Goal: Check status: Check status

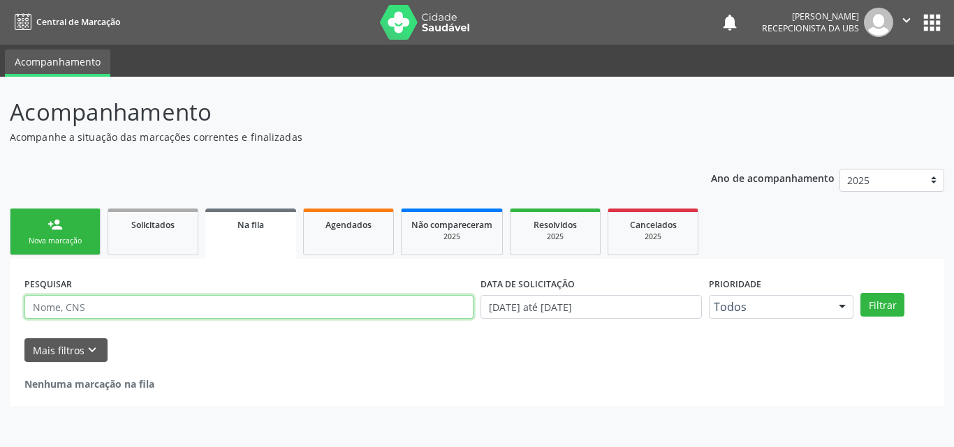
click at [89, 302] on input "text" at bounding box center [248, 307] width 449 height 24
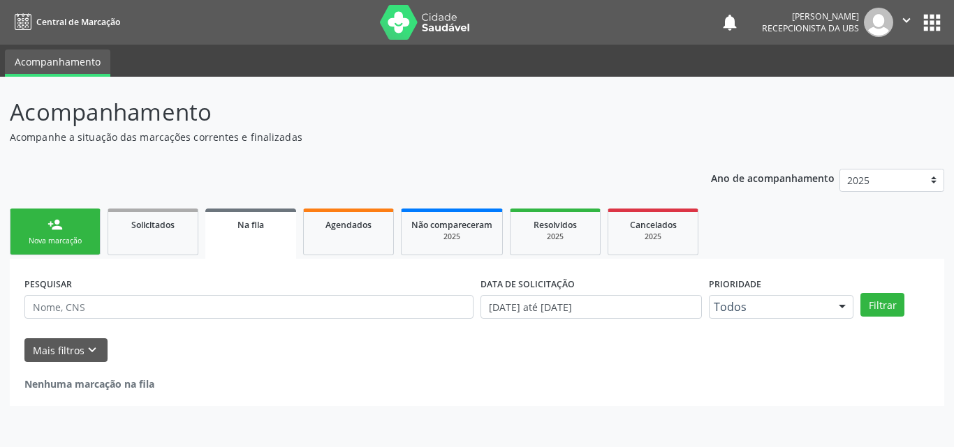
click at [72, 240] on div "Nova marcação" at bounding box center [55, 241] width 70 height 10
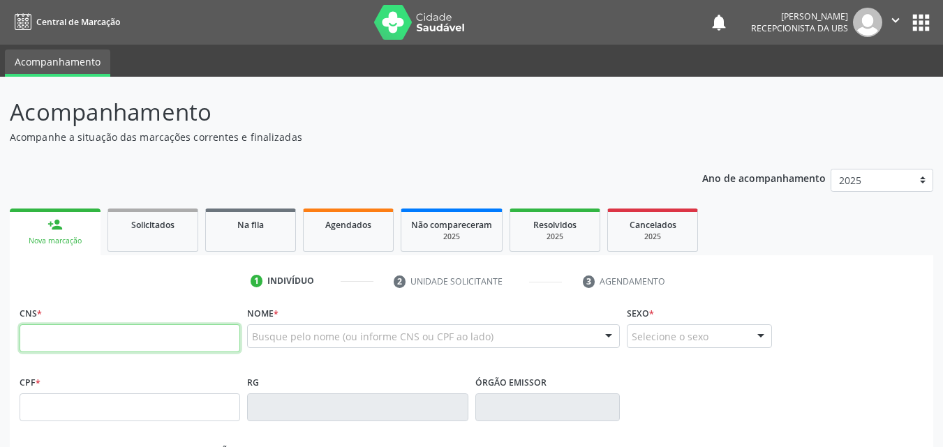
click at [77, 332] on input "text" at bounding box center [130, 339] width 221 height 28
type input "898 0037 3702 3877"
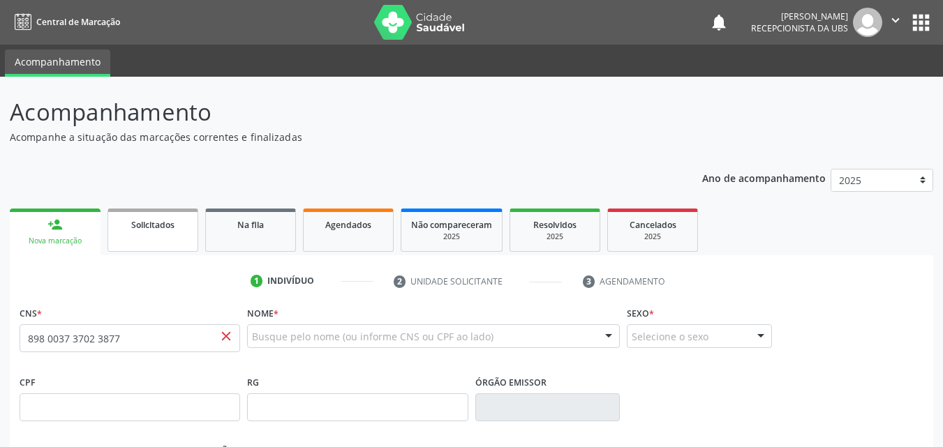
drag, startPoint x: 159, startPoint y: 245, endPoint x: 134, endPoint y: 238, distance: 26.1
click at [158, 244] on link "Solicitados" at bounding box center [153, 230] width 91 height 43
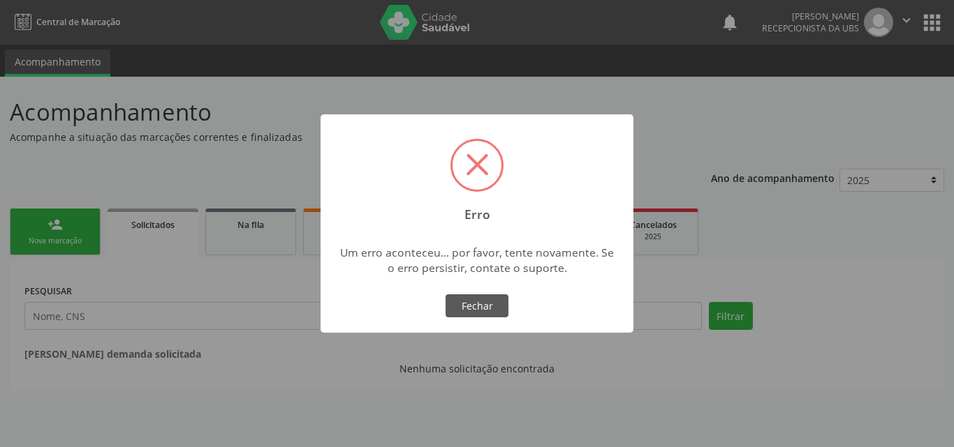
click at [82, 228] on div "× Erro Um erro aconteceu... por favor, tente novamente. Se o erro persistir, co…" at bounding box center [477, 223] width 954 height 447
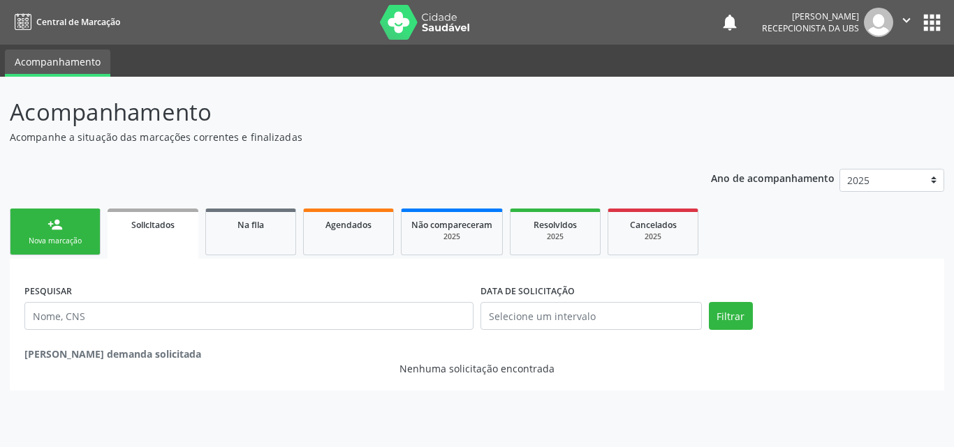
click at [71, 237] on div "Nova marcação" at bounding box center [55, 241] width 70 height 10
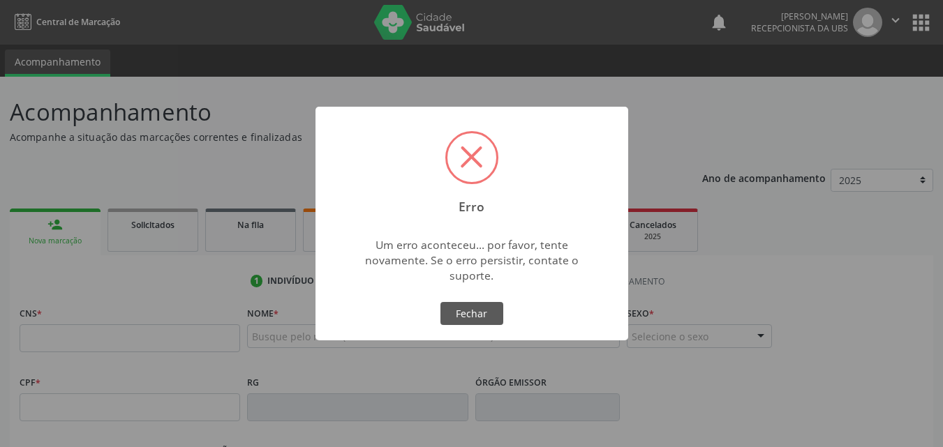
click at [114, 332] on div "Erro × Um erro aconteceu... por favor, tente novamente. Se o erro persistir, co…" at bounding box center [471, 223] width 943 height 447
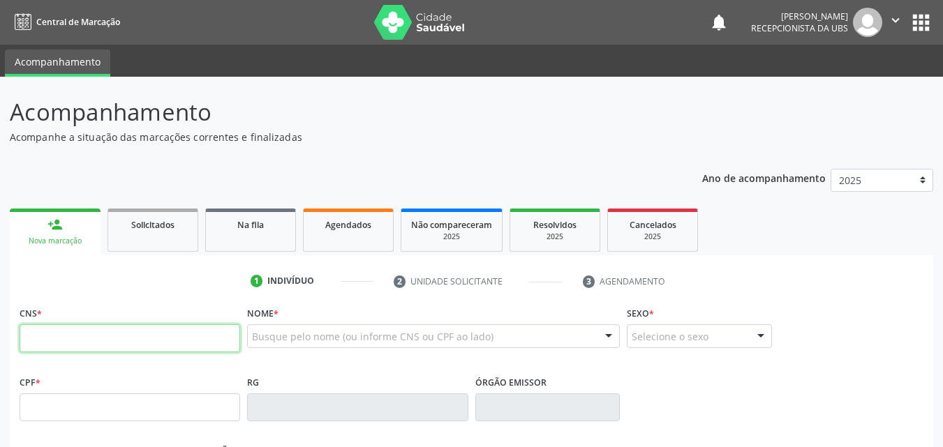
click at [139, 339] on input "text" at bounding box center [130, 339] width 221 height 28
type input "898 0037 1811 9473"
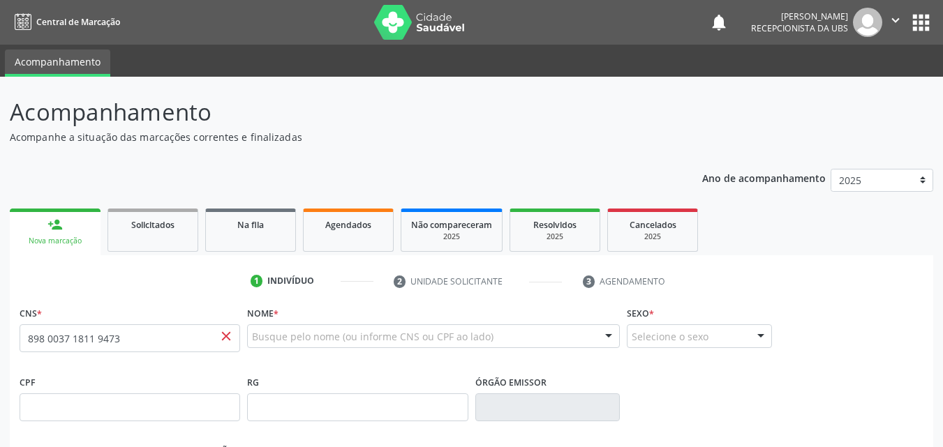
click at [218, 340] on span "close" at bounding box center [225, 336] width 15 height 15
click at [228, 337] on span "close" at bounding box center [225, 336] width 15 height 15
drag, startPoint x: 227, startPoint y: 336, endPoint x: 212, endPoint y: 337, distance: 15.4
click at [222, 337] on span "close" at bounding box center [225, 336] width 15 height 15
drag, startPoint x: 42, startPoint y: 337, endPoint x: 0, endPoint y: 339, distance: 41.9
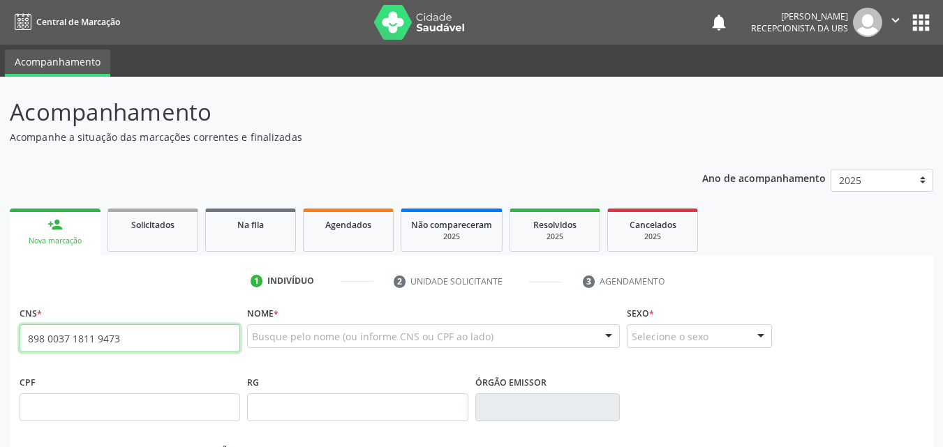
click at [0, 338] on div "Acompanhamento Acompanhe a situação das marcações correntes e finalizadas Relat…" at bounding box center [471, 417] width 943 height 680
click at [899, 16] on icon "" at bounding box center [895, 20] width 15 height 15
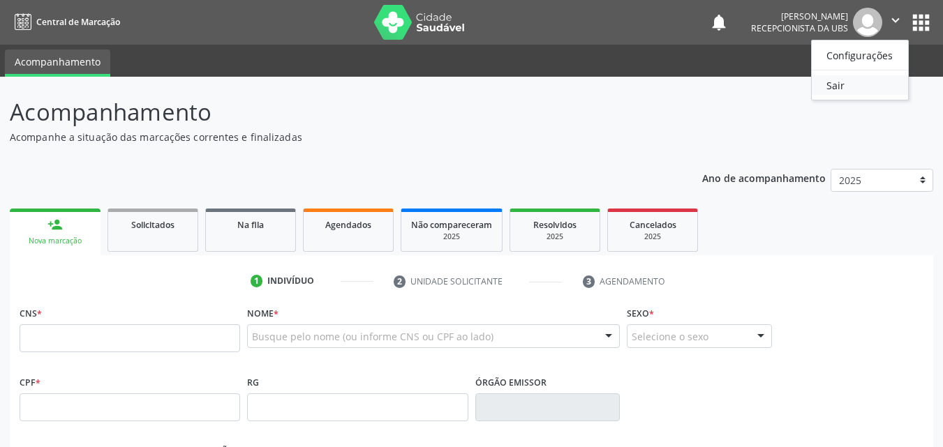
click at [849, 84] on link "Sair" at bounding box center [860, 85] width 96 height 20
